Goal: Task Accomplishment & Management: Complete application form

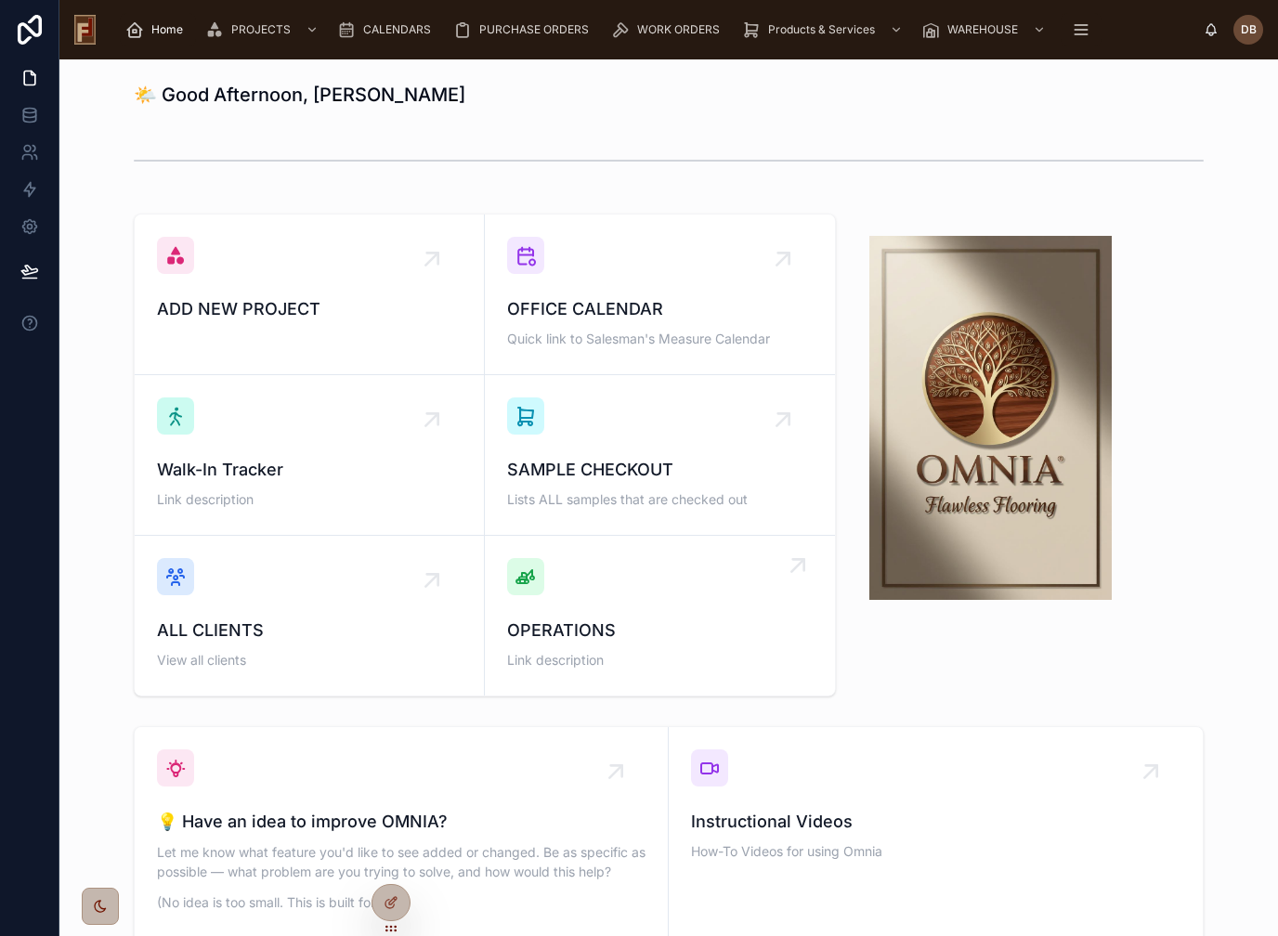
click at [688, 636] on span "OPERATIONS" at bounding box center [660, 631] width 306 height 26
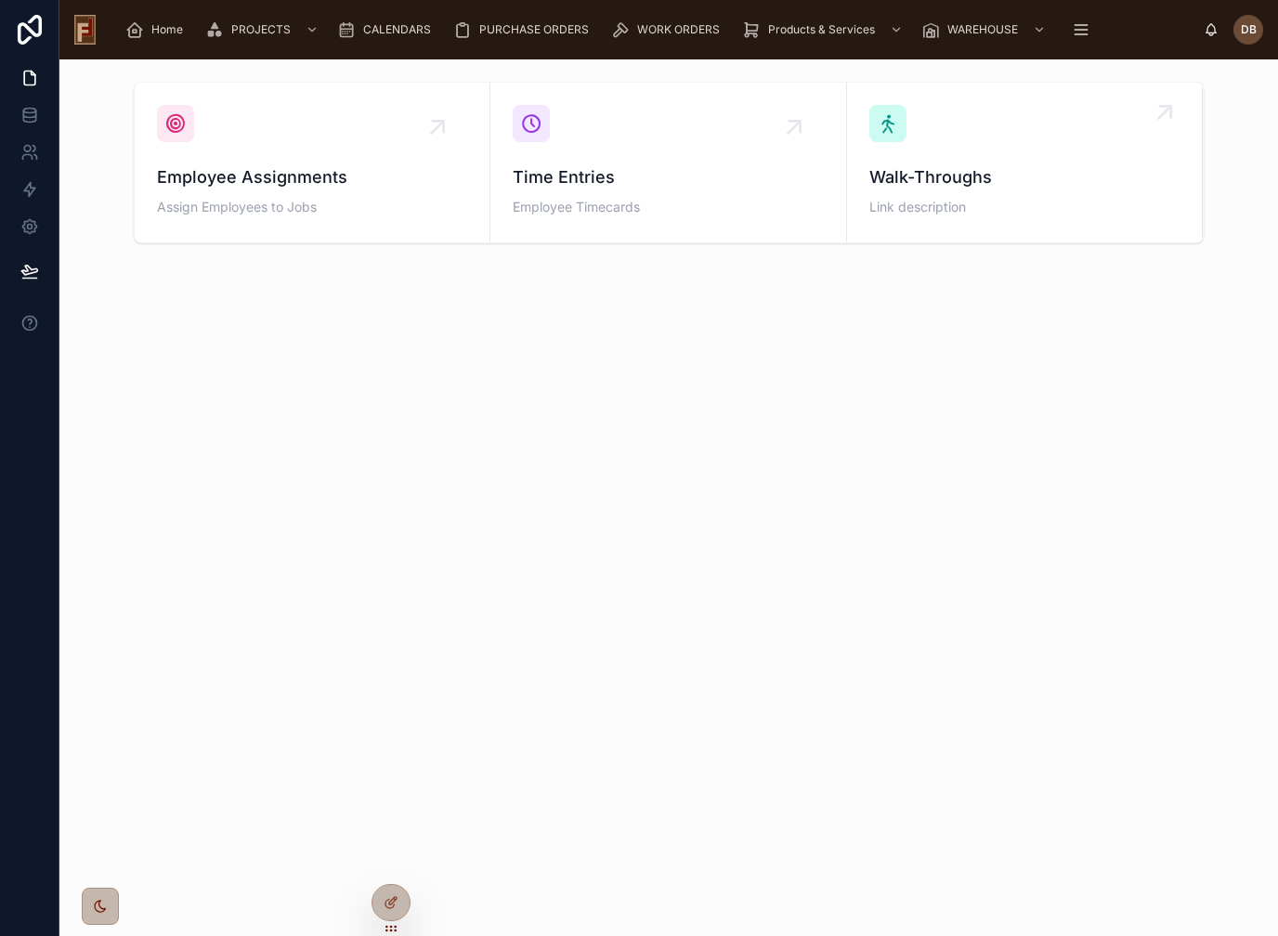
click at [983, 210] on span "Link description" at bounding box center [1025, 207] width 310 height 19
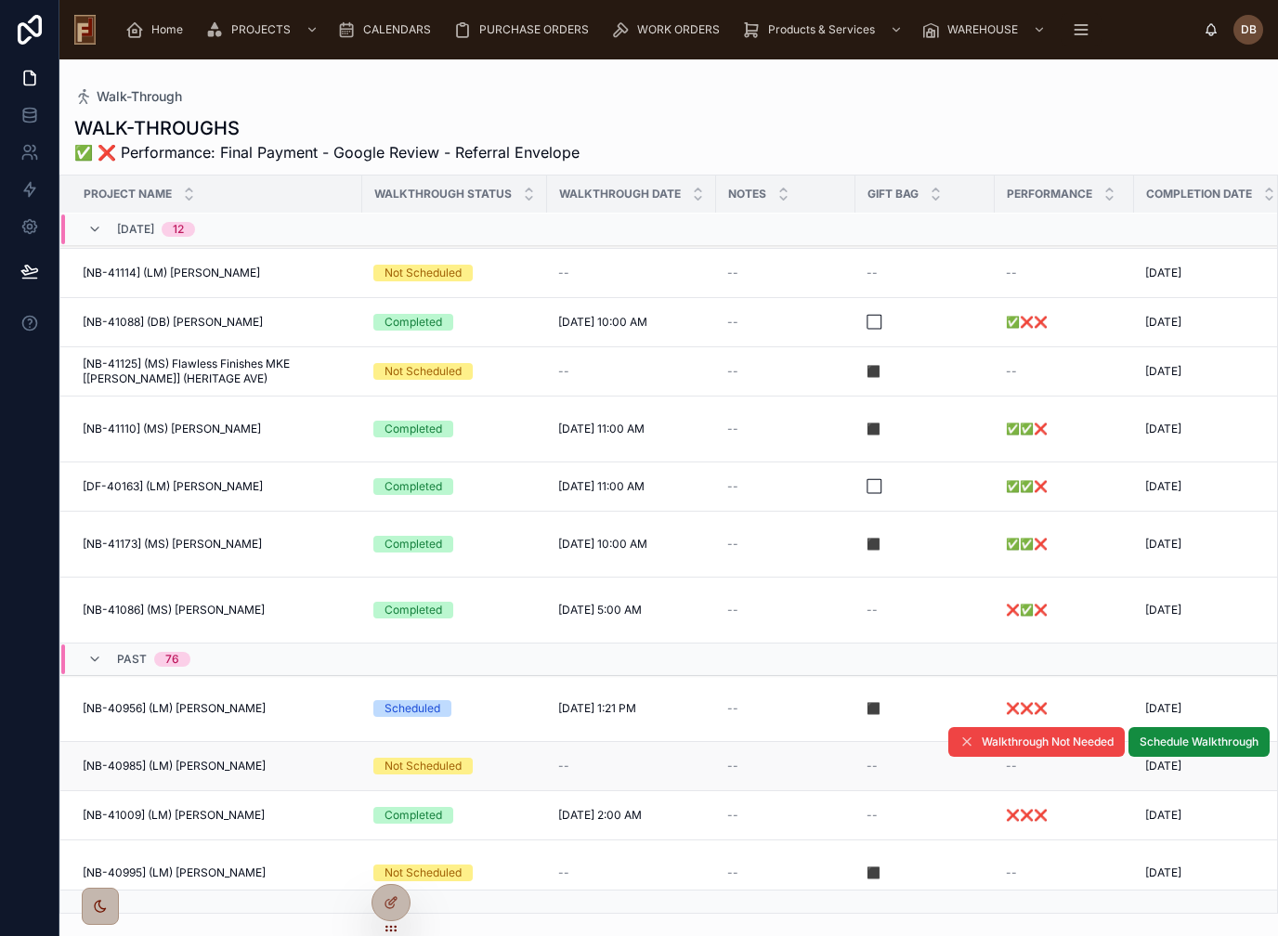
scroll to position [2575, 0]
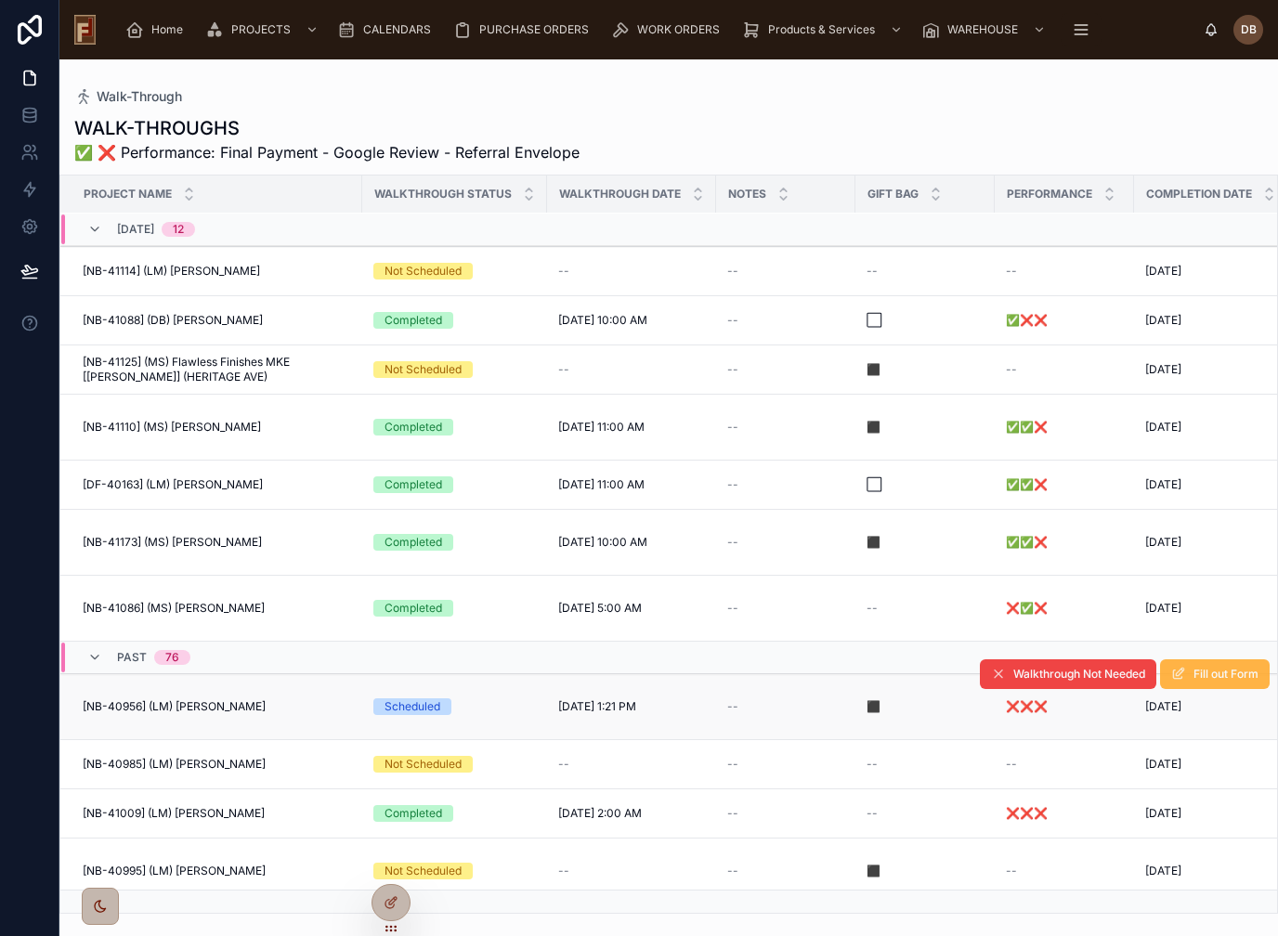
click at [1208, 673] on span "Fill out Form" at bounding box center [1226, 674] width 65 height 15
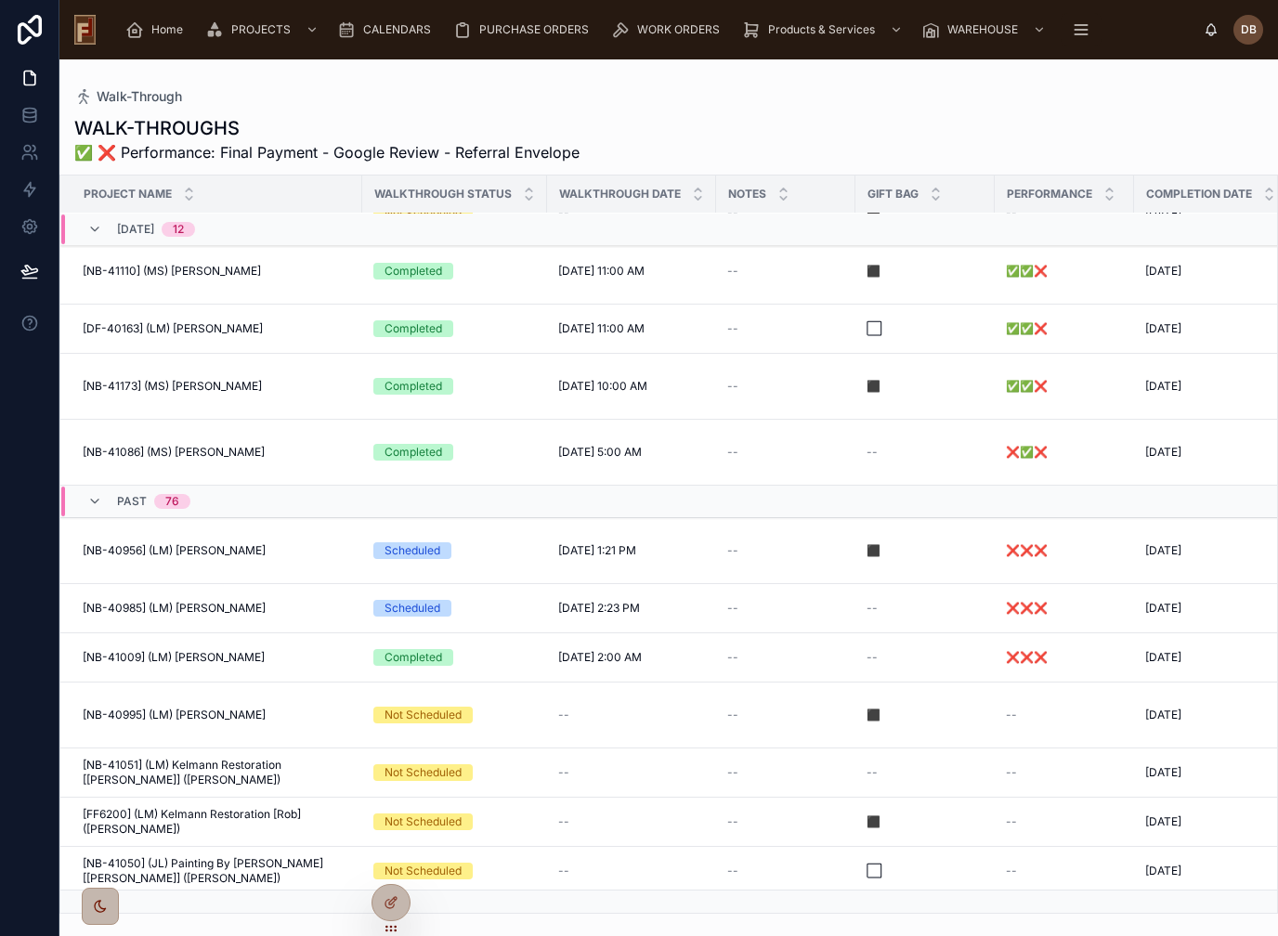
scroll to position [2729, 0]
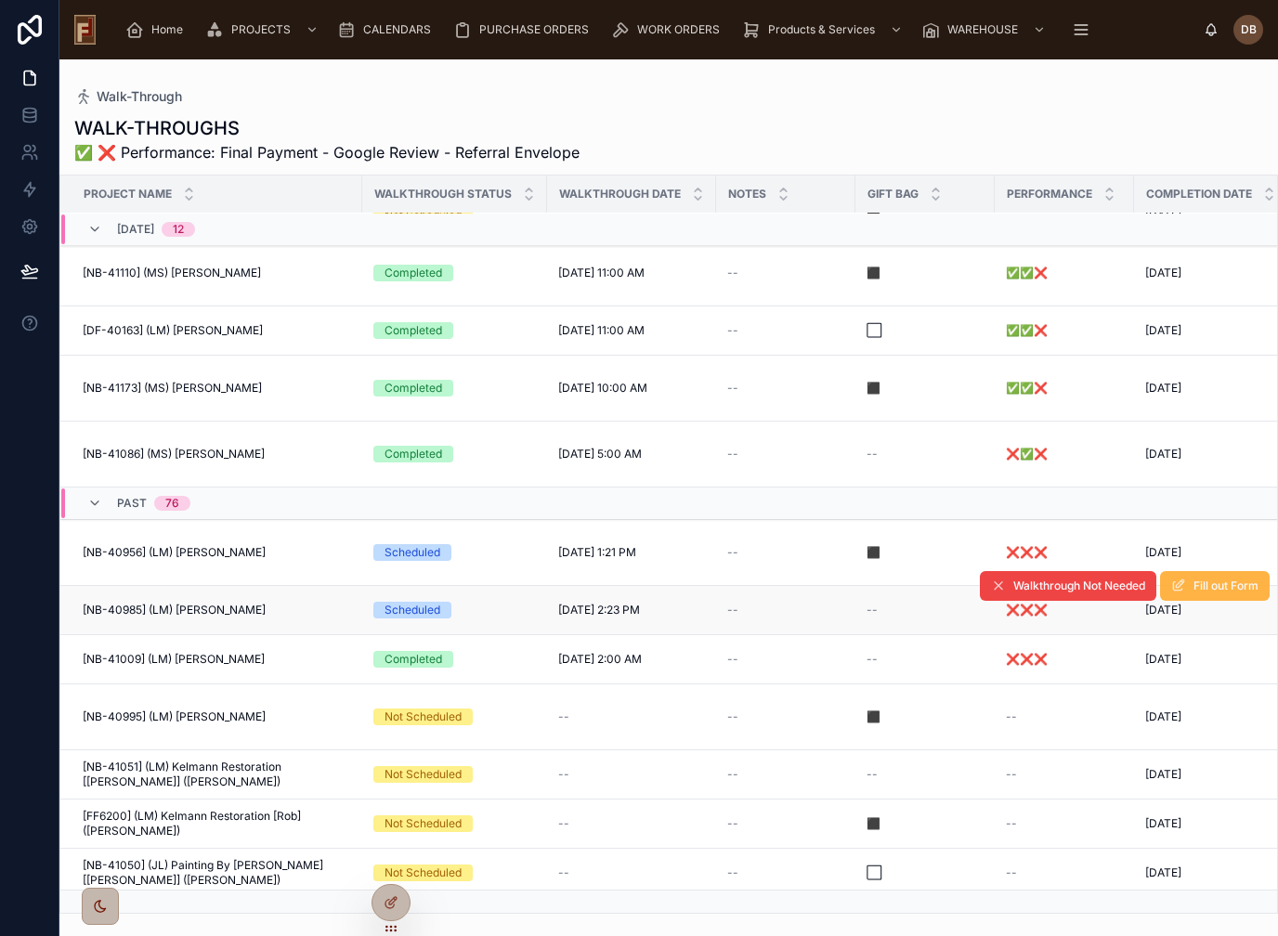
click at [1194, 591] on span "Fill out Form" at bounding box center [1226, 586] width 65 height 15
